Goal: Task Accomplishment & Management: Complete application form

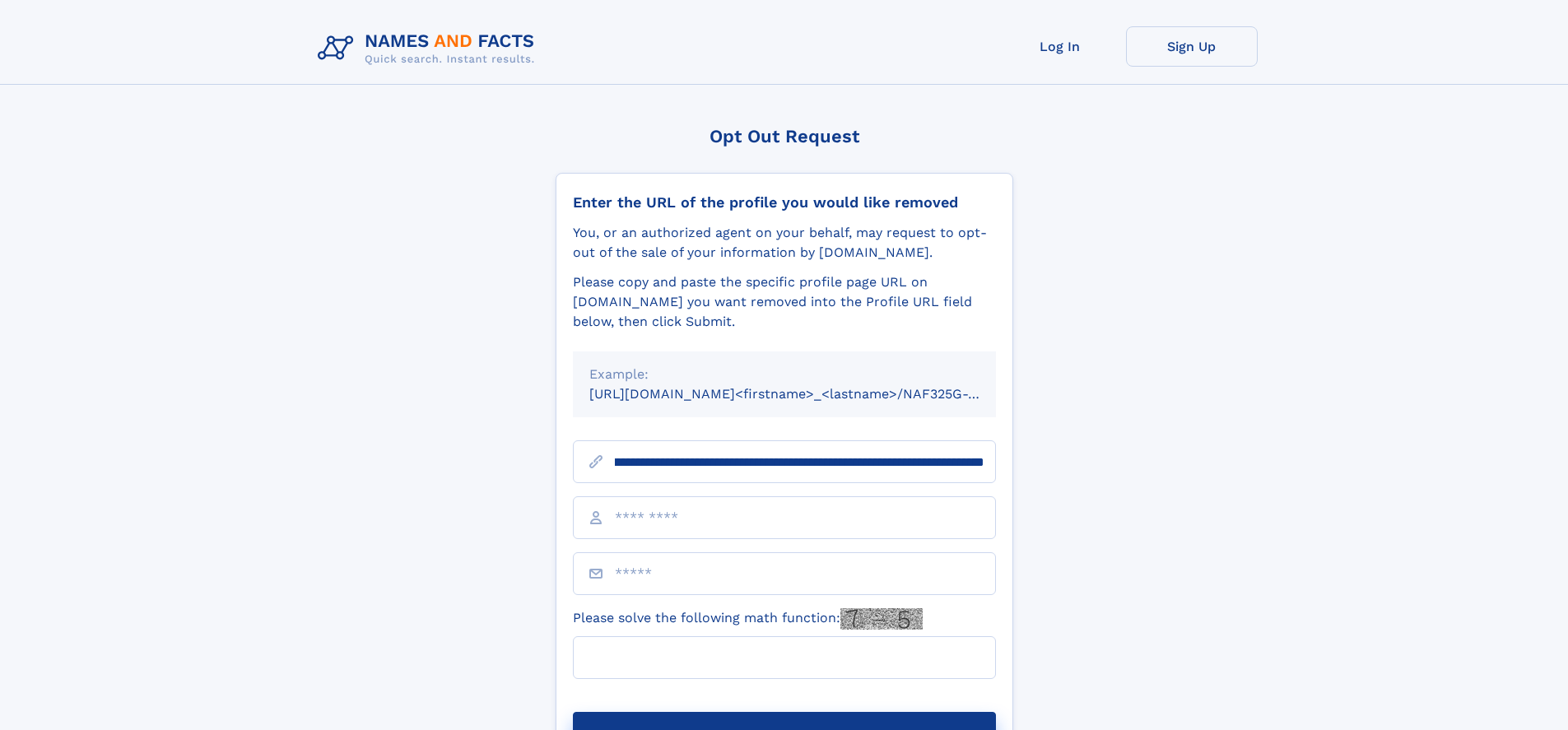
scroll to position [0, 206]
type input "**********"
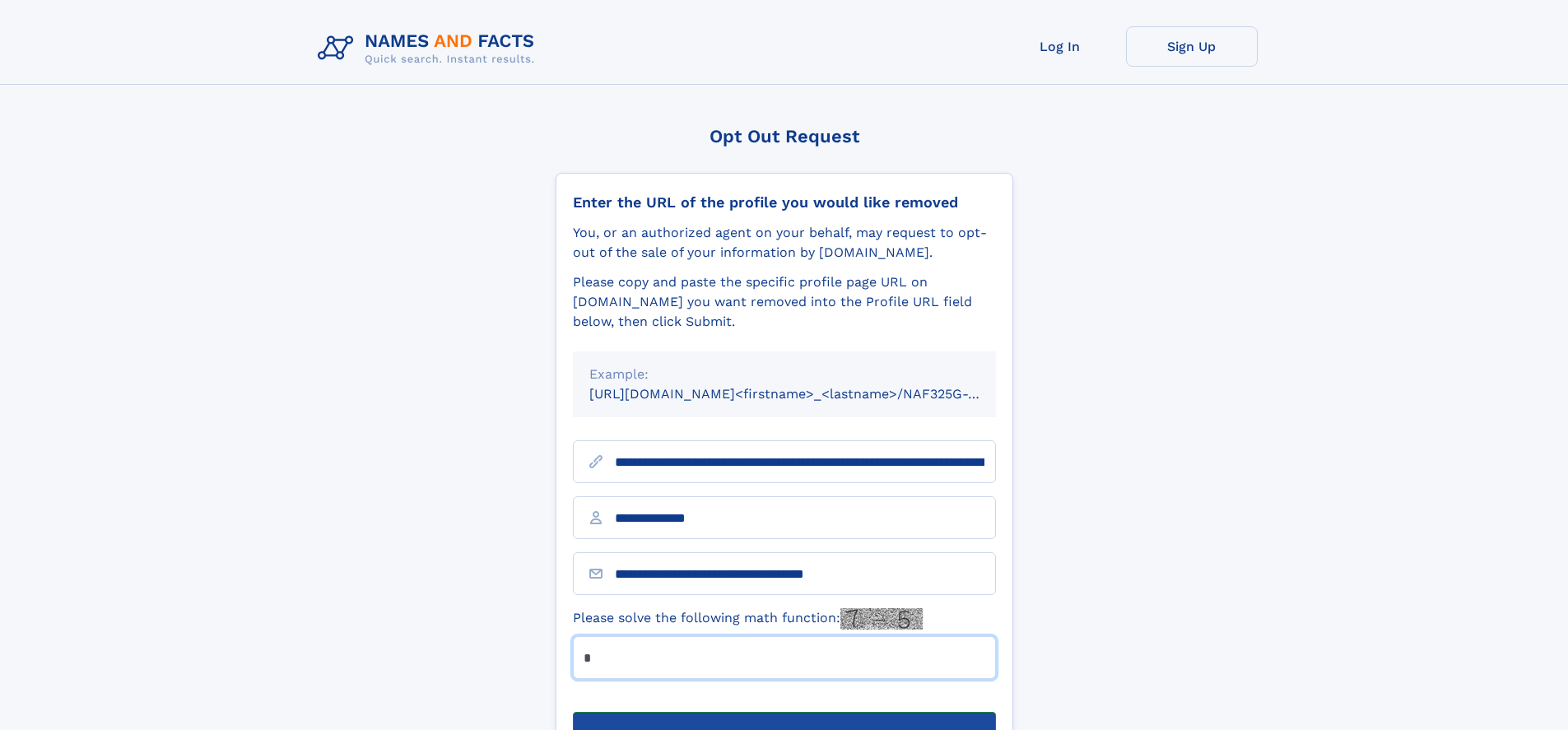
type input "*"
click at [784, 712] on button "Submit Opt Out Request" at bounding box center [785, 738] width 423 height 52
